Goal: Obtain resource: Download file/media

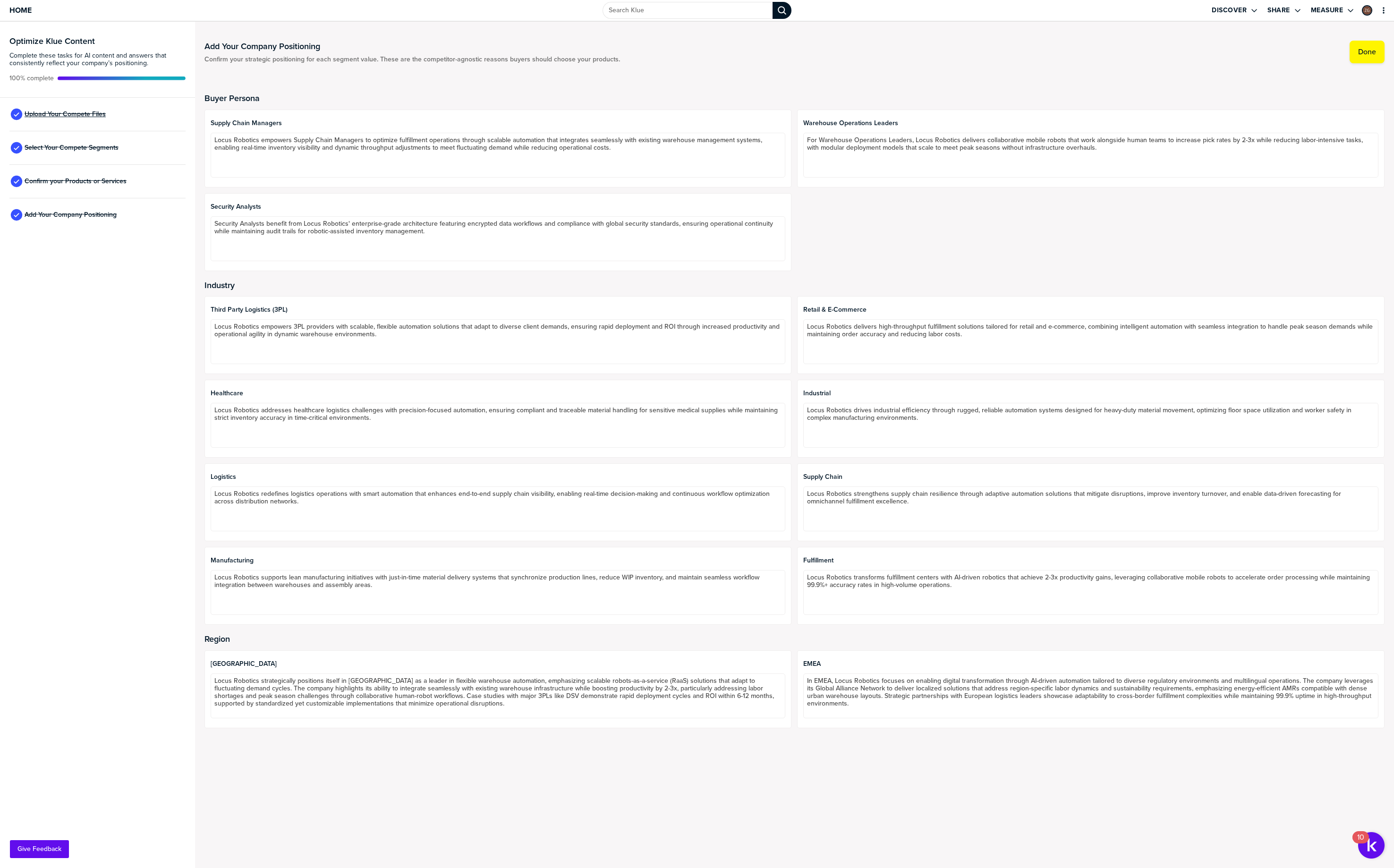
click at [78, 113] on span "Upload Your Compete Files" at bounding box center [65, 114] width 81 height 8
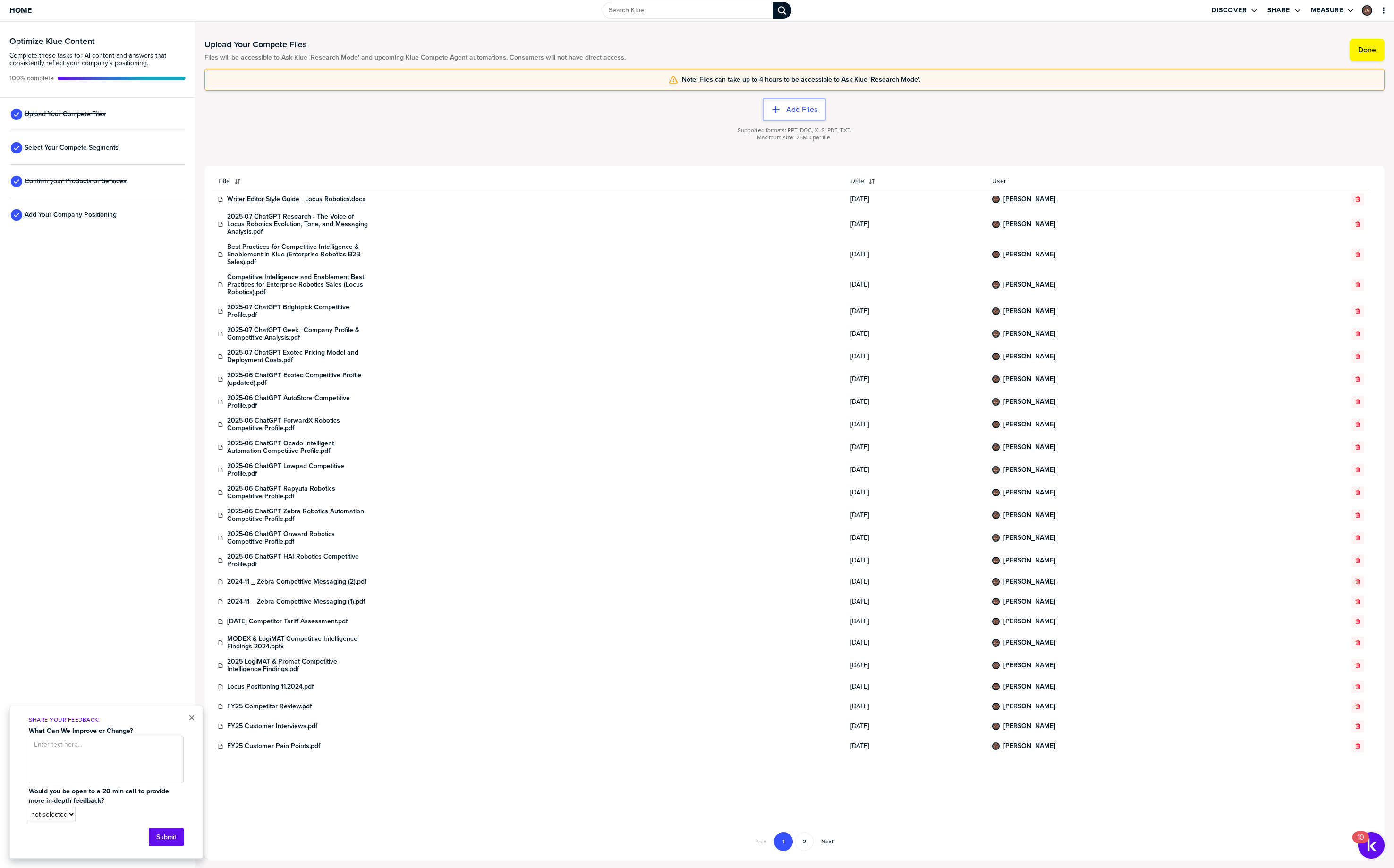
click at [575, 245] on div "Best Practices for Competitive Intelligence & Enablement in Klue (Enterprise Ro…" at bounding box center [528, 254] width 622 height 23
click at [1246, 201] on div "[PERSON_NAME]" at bounding box center [1132, 199] width 280 height 8
click at [289, 224] on link "2025-07 ChatGPT Research - The Voice of Locus Robotics Evolution, Tone, and Mes…" at bounding box center [298, 225] width 142 height 23
click at [275, 256] on link "Best Practices for Competitive Intelligence & Enablement in Klue (Enterprise Ro…" at bounding box center [298, 254] width 142 height 23
click at [273, 284] on link "Competitive Intelligence and Enablement Best Practices for Enterprise Robotics …" at bounding box center [298, 285] width 142 height 23
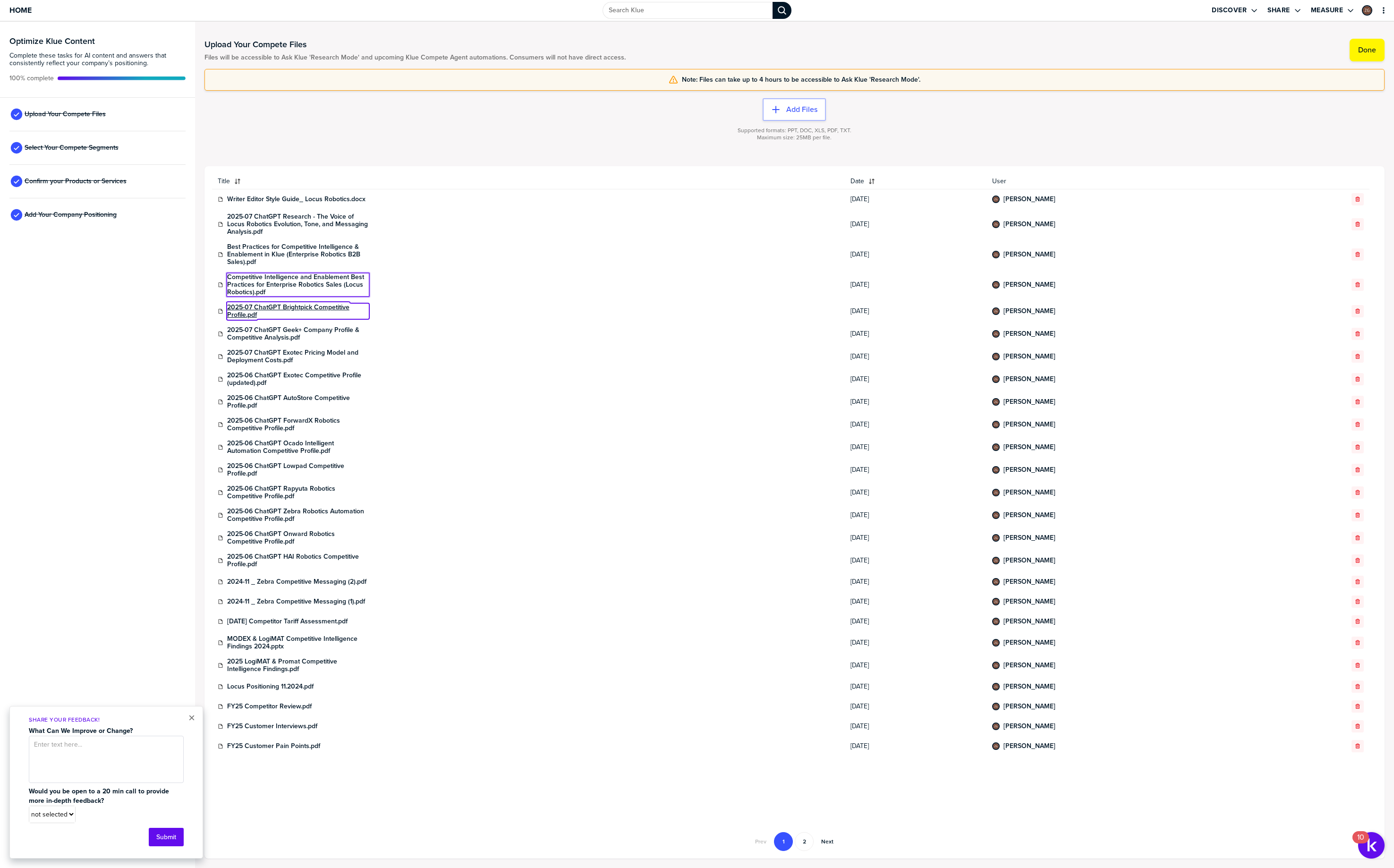
click at [279, 305] on link "2025-07 ChatGPT Brightpick Competitive Profile.pdf" at bounding box center [298, 311] width 142 height 15
click at [280, 328] on link "2025-07 ChatGPT Geek+ Company Profile & Competitive Analysis.pdf" at bounding box center [298, 334] width 142 height 15
click at [277, 351] on link "2025-07 ChatGPT Exotec Pricing Model and Deployment Costs.pdf" at bounding box center [298, 357] width 142 height 15
click at [279, 376] on link "2025-06 ChatGPT Exotec Competitive Profile (updated).pdf" at bounding box center [298, 379] width 142 height 15
click at [280, 398] on link "2025-06 ChatGPT AutoStore Competitive Profile.pdf" at bounding box center [298, 402] width 142 height 15
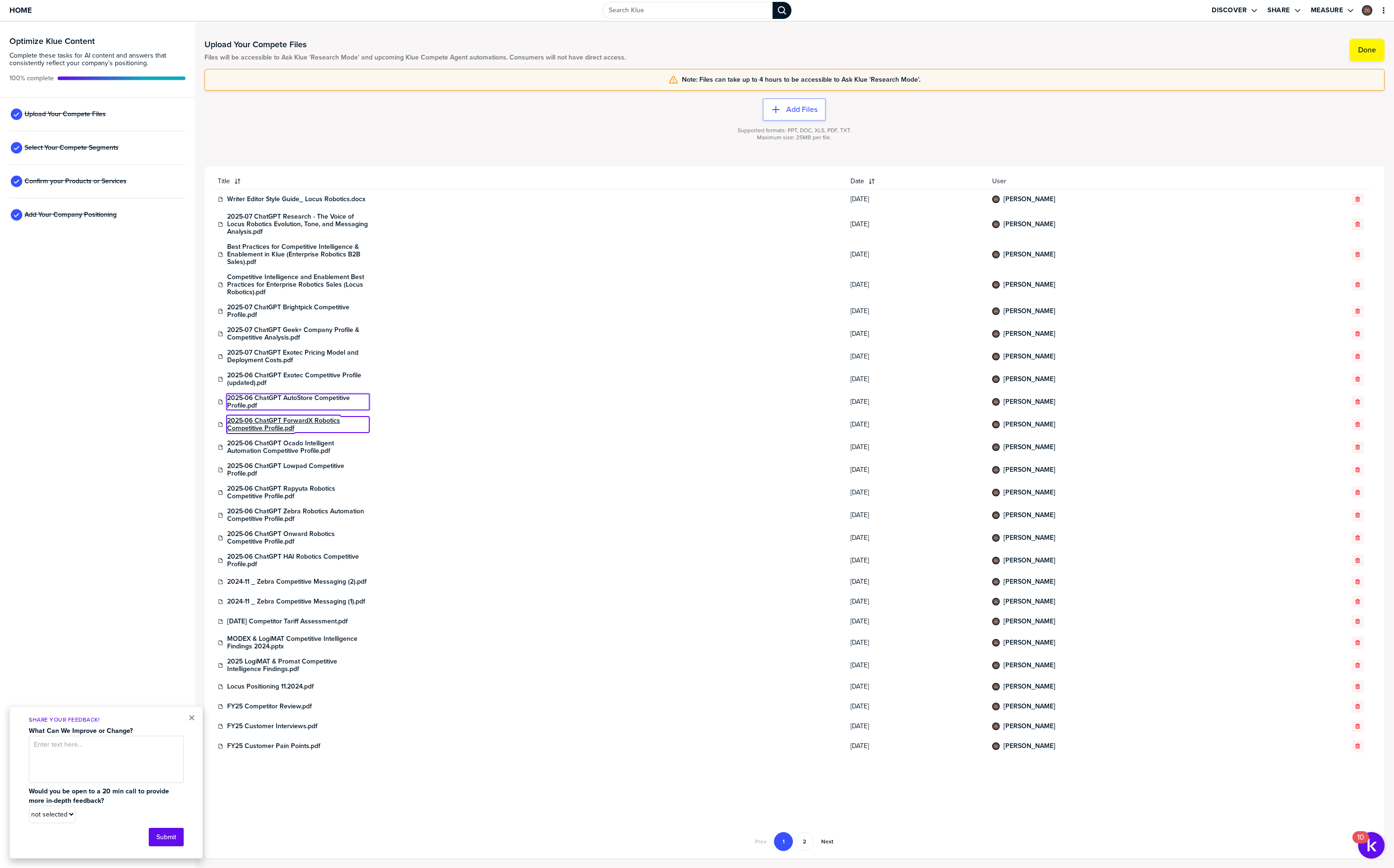
click at [273, 421] on link "2025-06 ChatGPT ForwardX Robotics Competitive Profile.pdf" at bounding box center [298, 425] width 142 height 15
click at [280, 443] on link "2025-06 ChatGPT Ocado Intelligent Automation Competitive Profile.pdf" at bounding box center [298, 447] width 142 height 15
click at [278, 465] on link "2025-06 ChatGPT Lowpad Competitive Profile.pdf" at bounding box center [298, 470] width 142 height 15
click at [273, 486] on link "2025-06 ChatGPT Rapyuta Robotics Competitive Profile.pdf" at bounding box center [298, 492] width 142 height 15
click at [278, 517] on link "2025-06 ChatGPT Zebra Robotics Automation Competitive Profile.pdf" at bounding box center [298, 515] width 142 height 15
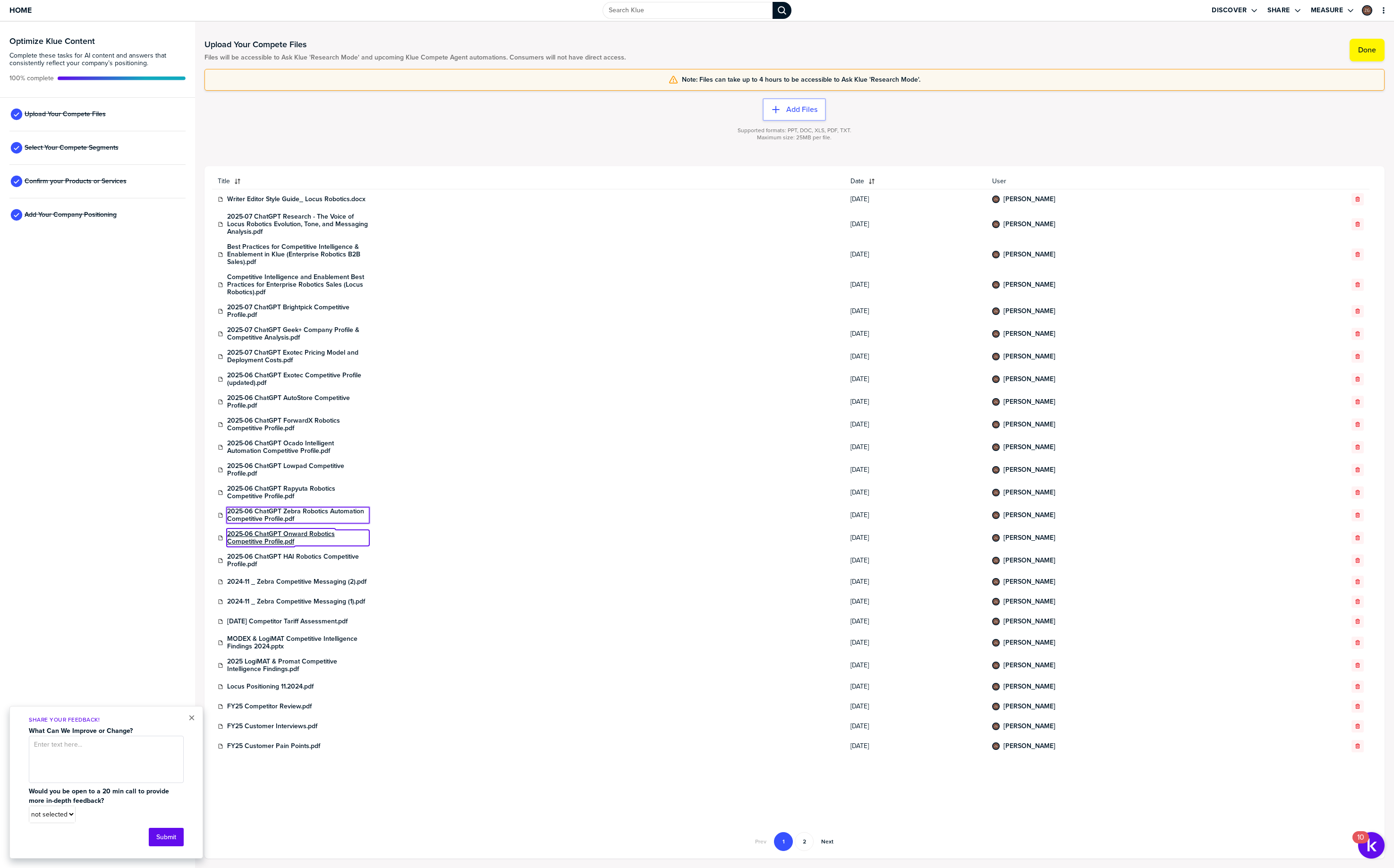
click at [281, 537] on link "2025-06 ChatGPT Onward Robotics Competitive Profile.pdf" at bounding box center [298, 538] width 142 height 15
click at [275, 557] on link "2025-06 ChatGPT HAI Robotics Competitive Profile.pdf" at bounding box center [298, 561] width 142 height 15
click at [278, 582] on link "2024-11 _ Zebra Competitive Messaging (2).pdf" at bounding box center [297, 582] width 139 height 8
click at [281, 599] on link "2024-11 _ Zebra Competitive Messaging (1).pdf" at bounding box center [296, 602] width 138 height 8
click at [286, 619] on link "[DATE] Competitor Tariff Assessment.pdf" at bounding box center [287, 621] width 121 height 8
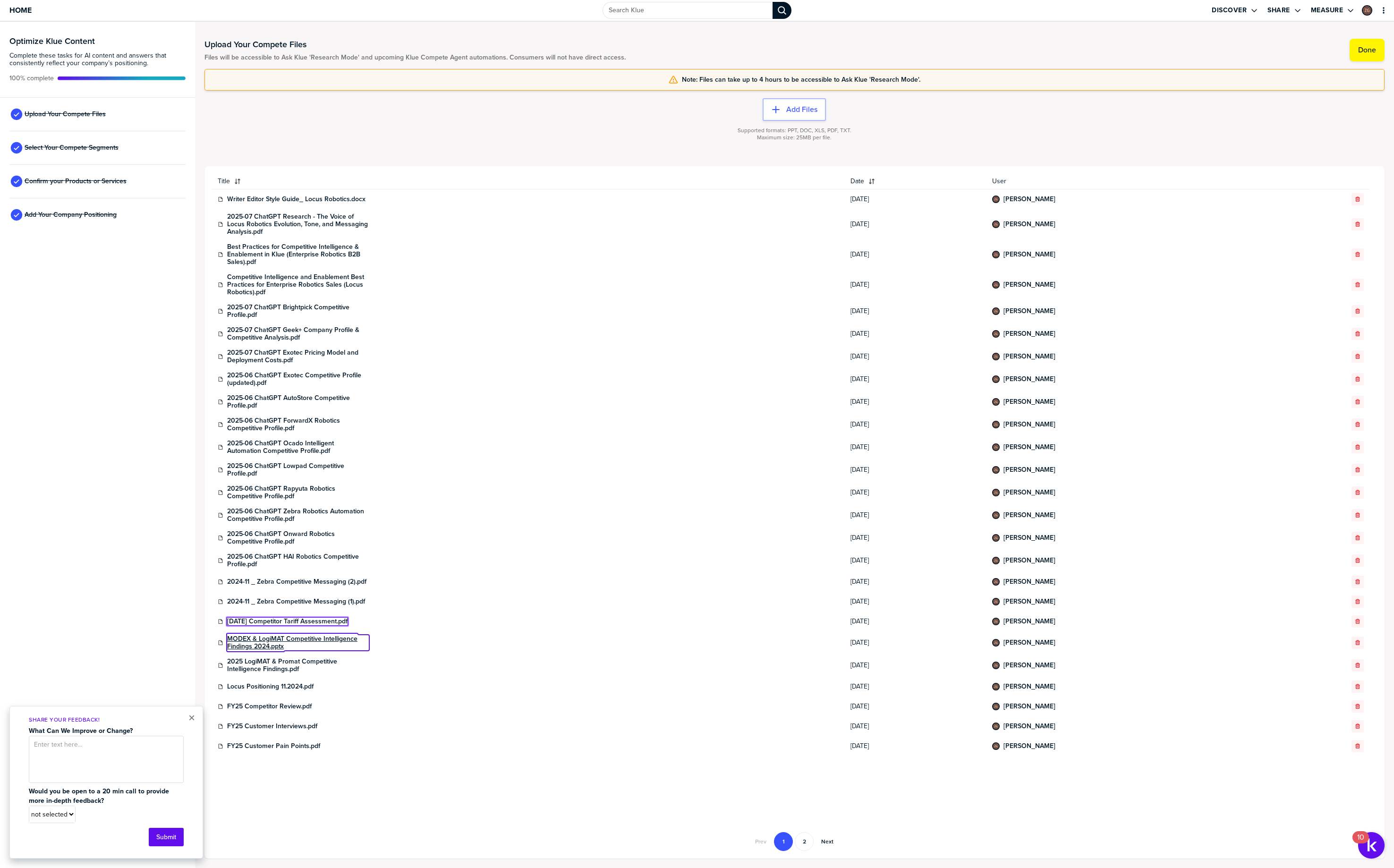
click at [282, 637] on link "MODEX & LogiMAT Competitive Intelligence Findings 2024.pptx" at bounding box center [298, 643] width 142 height 15
click at [277, 658] on link "2025 LogiMAT & Promat Competitive Intelligence Findings.pdf" at bounding box center [298, 666] width 142 height 15
click at [266, 688] on link "Locus Positioning 11.2024.pdf" at bounding box center [271, 687] width 87 height 8
click at [267, 708] on link "FY25 Competitor Review.pdf" at bounding box center [269, 706] width 84 height 8
click at [268, 725] on link "FY25 Customer Interviews.pdf" at bounding box center [272, 726] width 90 height 8
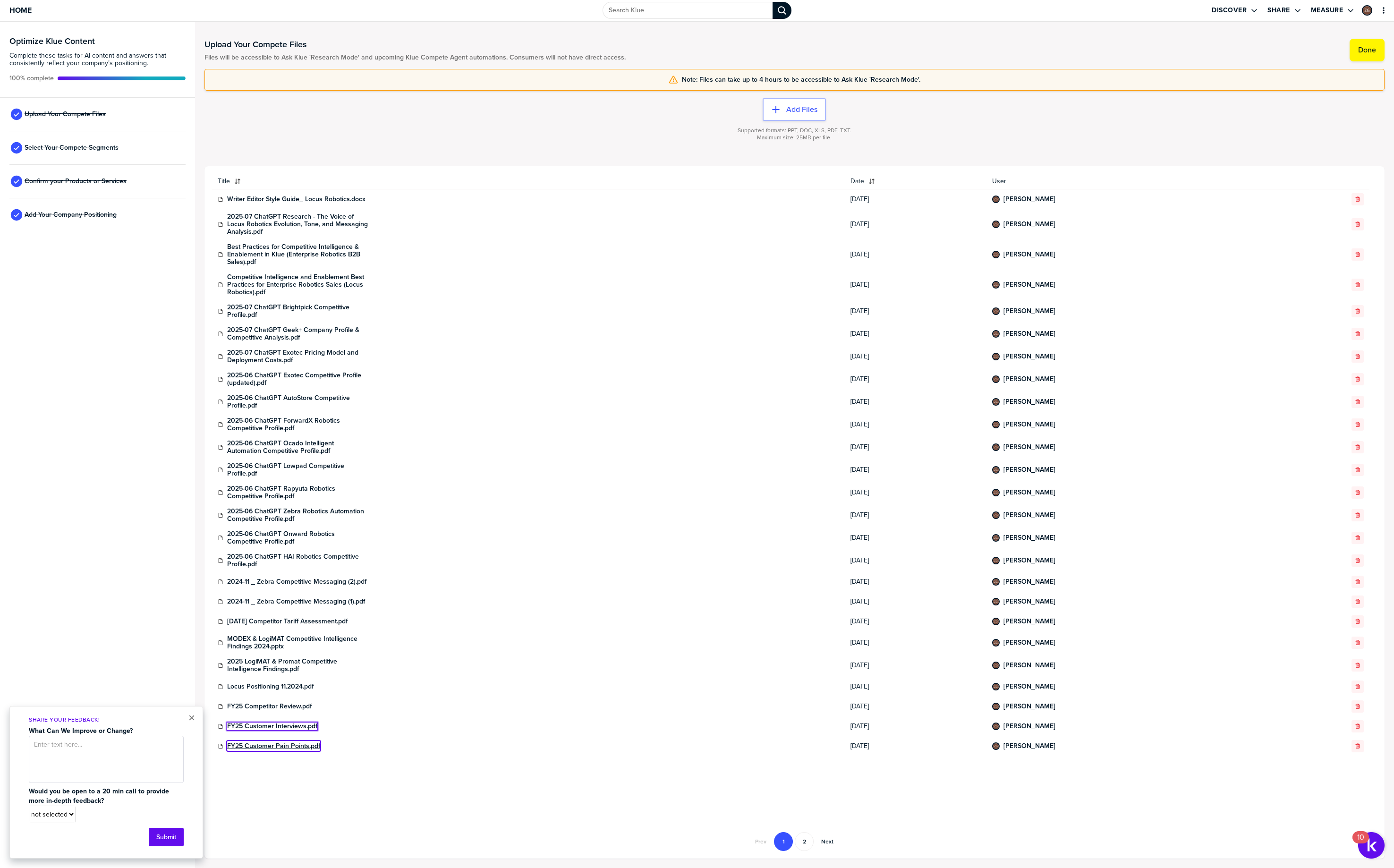
click at [272, 744] on link "FY25 Customer Pain Points.pdf" at bounding box center [274, 746] width 93 height 8
click at [522, 656] on td "2025 LogiMAT & Promat Competitive Intelligence Findings.pdf" at bounding box center [529, 666] width 633 height 23
click at [828, 844] on button "Next" at bounding box center [827, 841] width 24 height 19
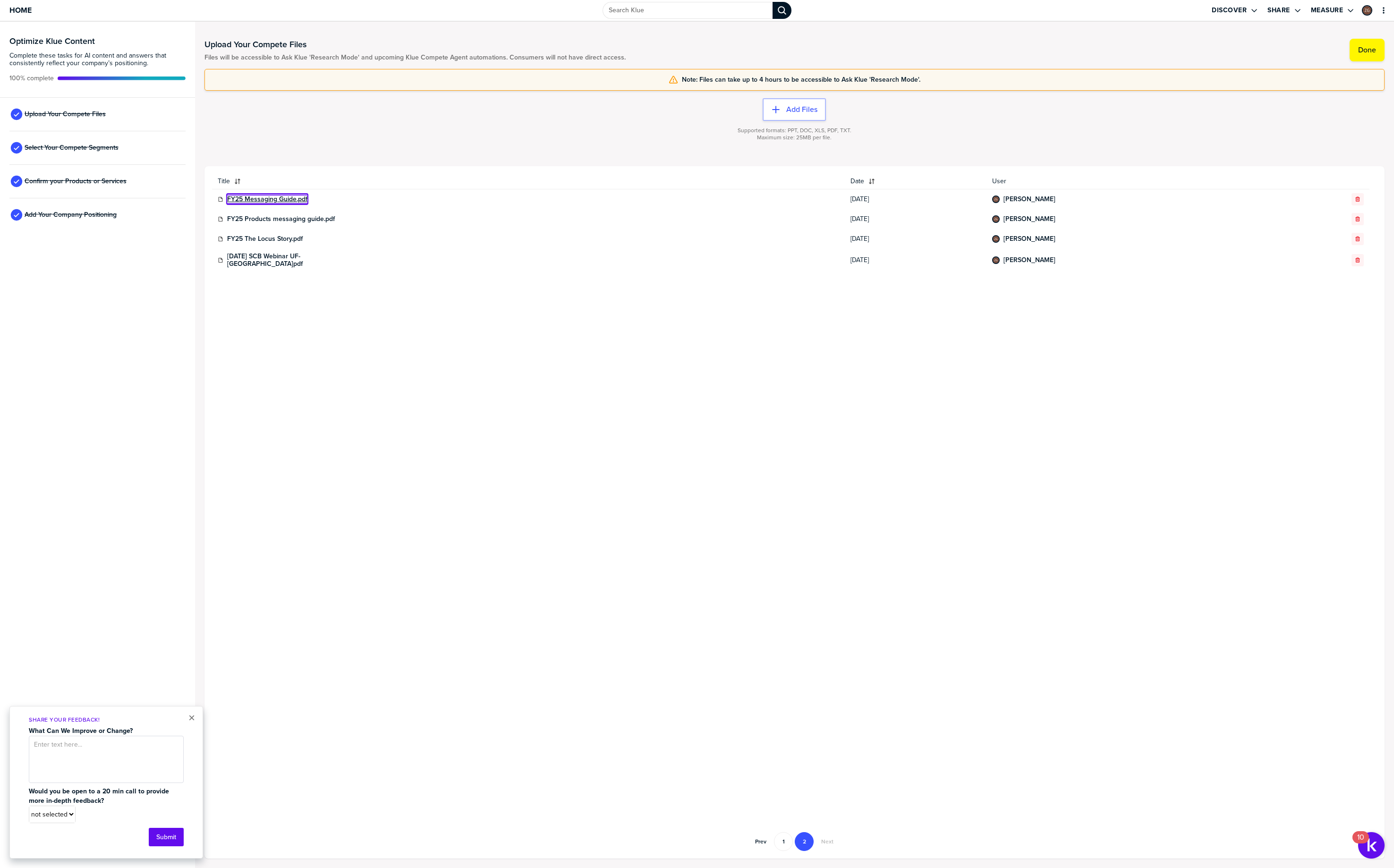
click at [266, 199] on link "FY25 Messaging Guide.pdf" at bounding box center [267, 199] width 80 height 8
click at [268, 217] on link "FY25 Products messaging guide.pdf" at bounding box center [281, 219] width 108 height 8
click at [274, 240] on link "FY25 The Locus Story.pdf" at bounding box center [265, 239] width 76 height 8
click at [288, 261] on link "[DATE] SCB Webinar UF-[GEOGRAPHIC_DATA]pdf" at bounding box center [298, 260] width 142 height 15
click at [780, 840] on button "1" at bounding box center [783, 841] width 19 height 19
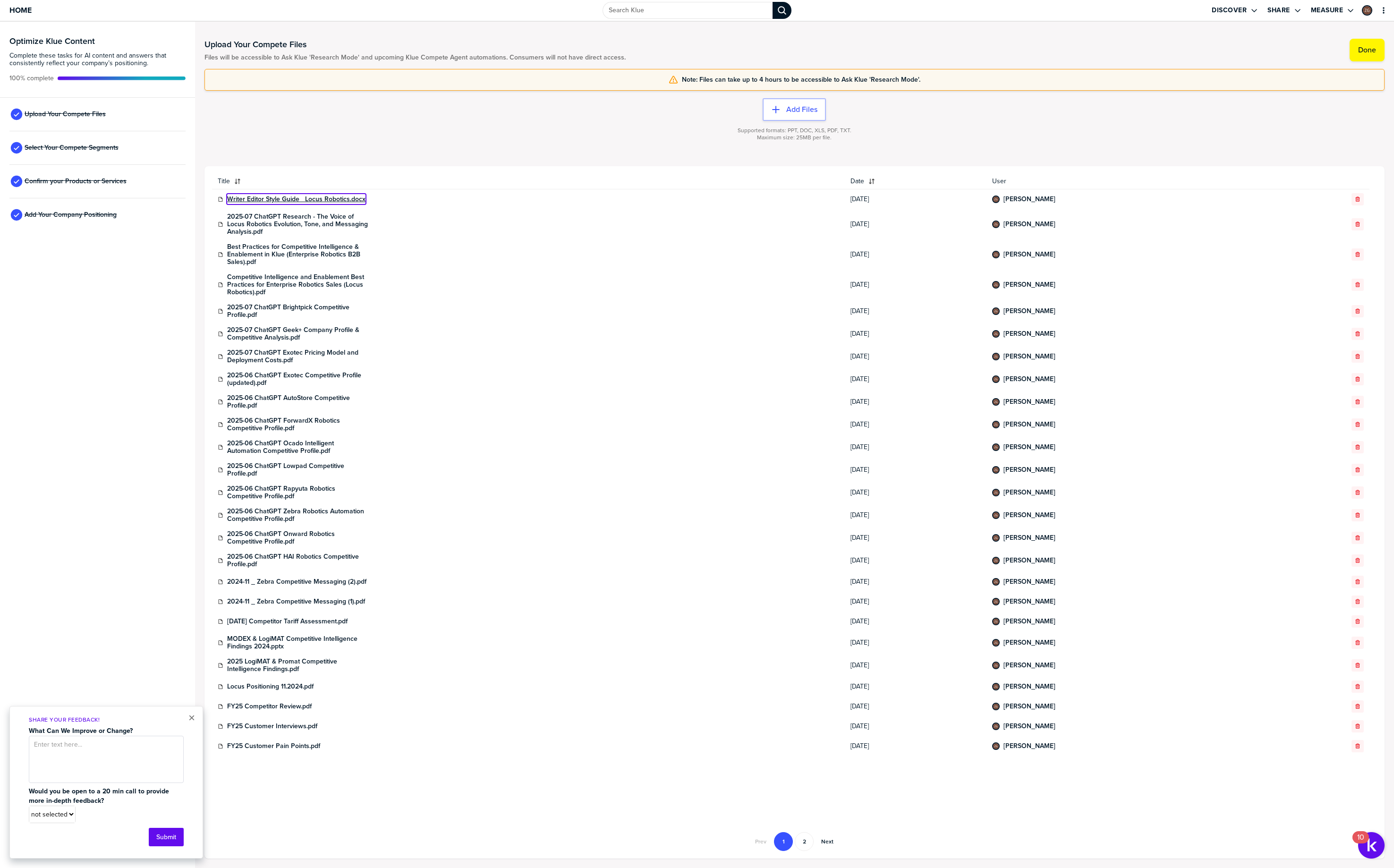
click at [284, 199] on link "Writer Editor Style Guide_ Locus Robotics.docx" at bounding box center [297, 199] width 139 height 8
click at [1356, 45] on button "Done" at bounding box center [1367, 50] width 35 height 23
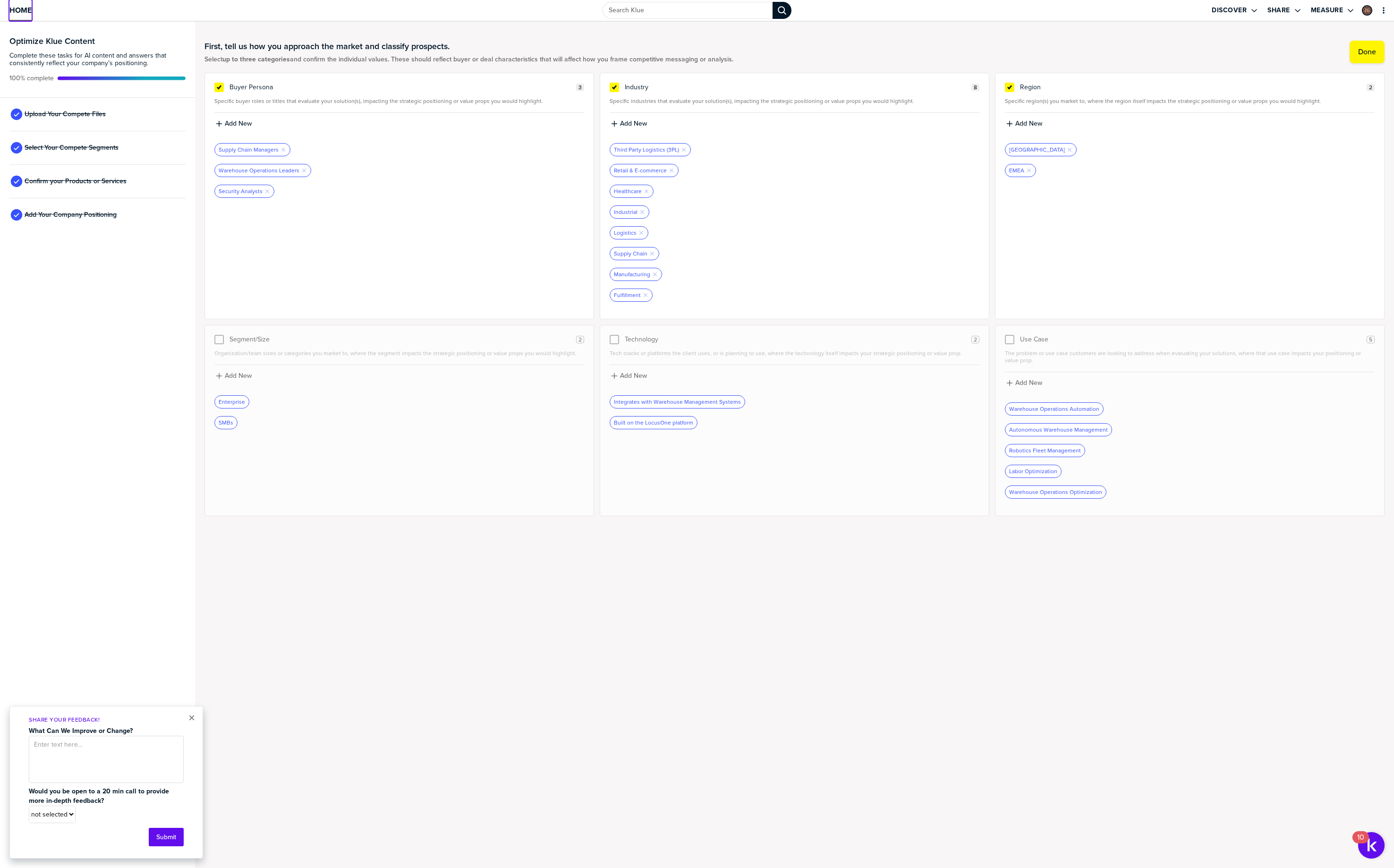
click at [27, 9] on span "Home" at bounding box center [20, 10] width 22 height 8
